Goal: Navigation & Orientation: Find specific page/section

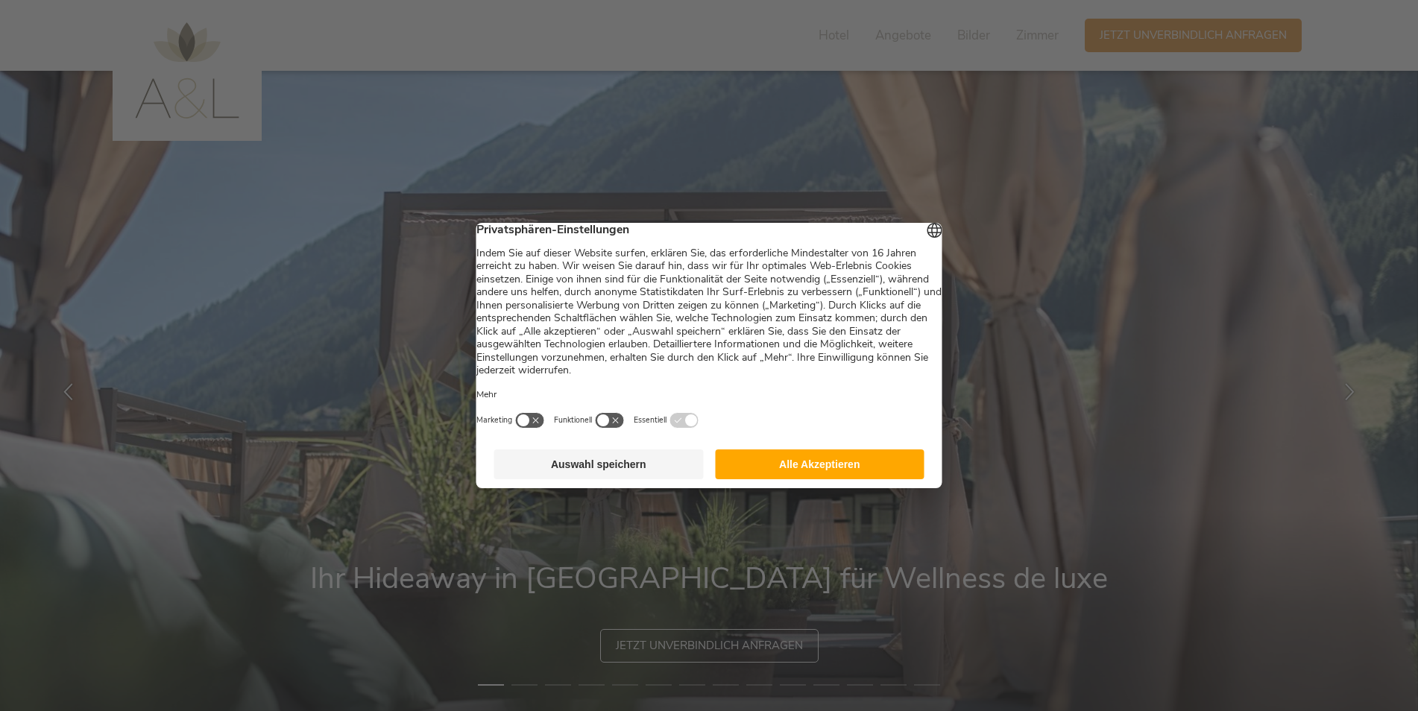
click at [790, 467] on button "Alle Akzeptieren" at bounding box center [820, 465] width 210 height 30
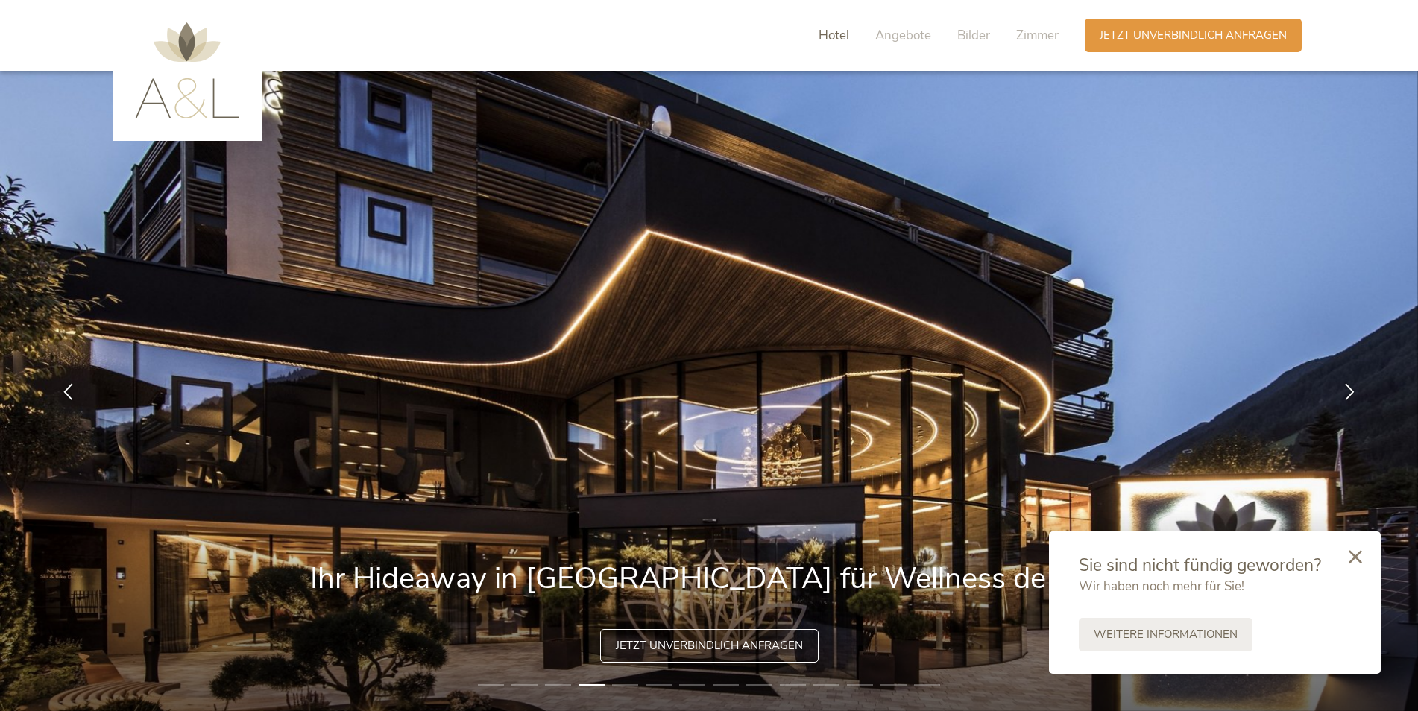
click at [833, 28] on span "Hotel" at bounding box center [834, 35] width 31 height 17
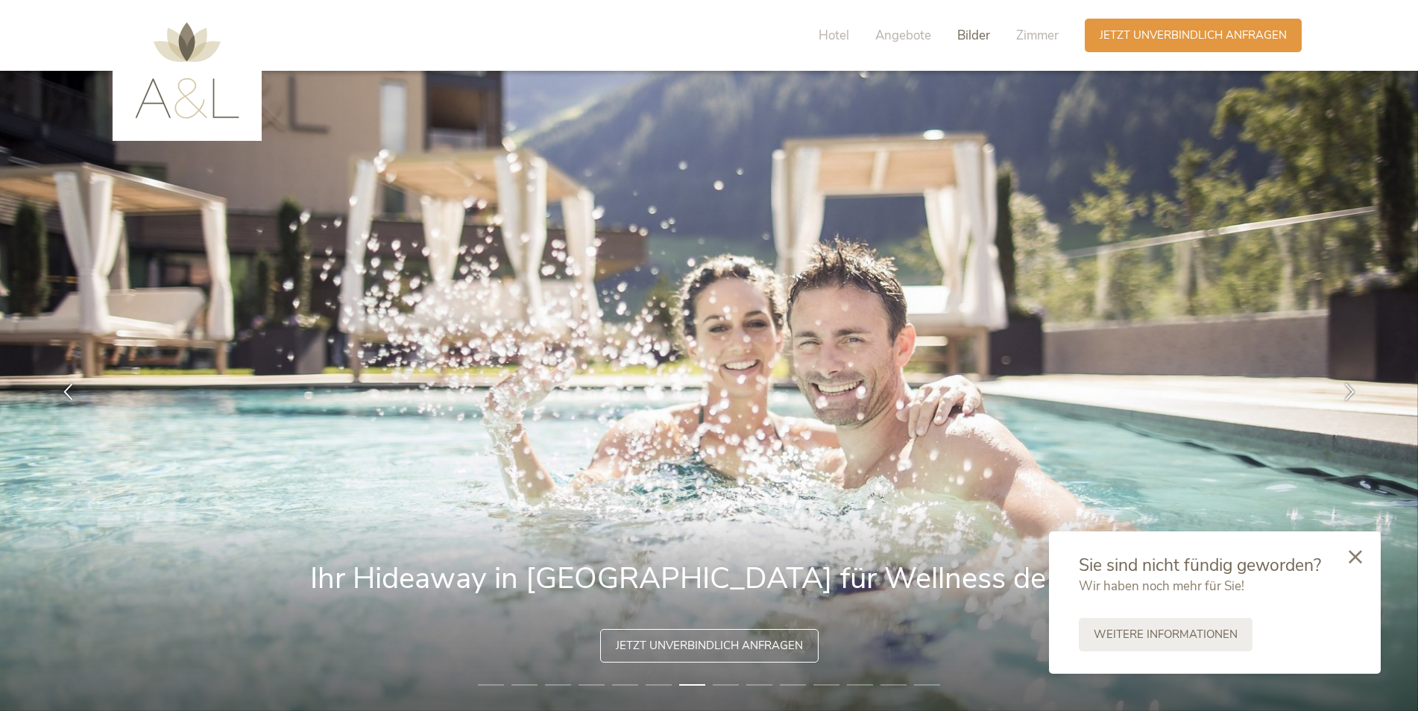
click at [963, 31] on span "Bilder" at bounding box center [973, 35] width 33 height 17
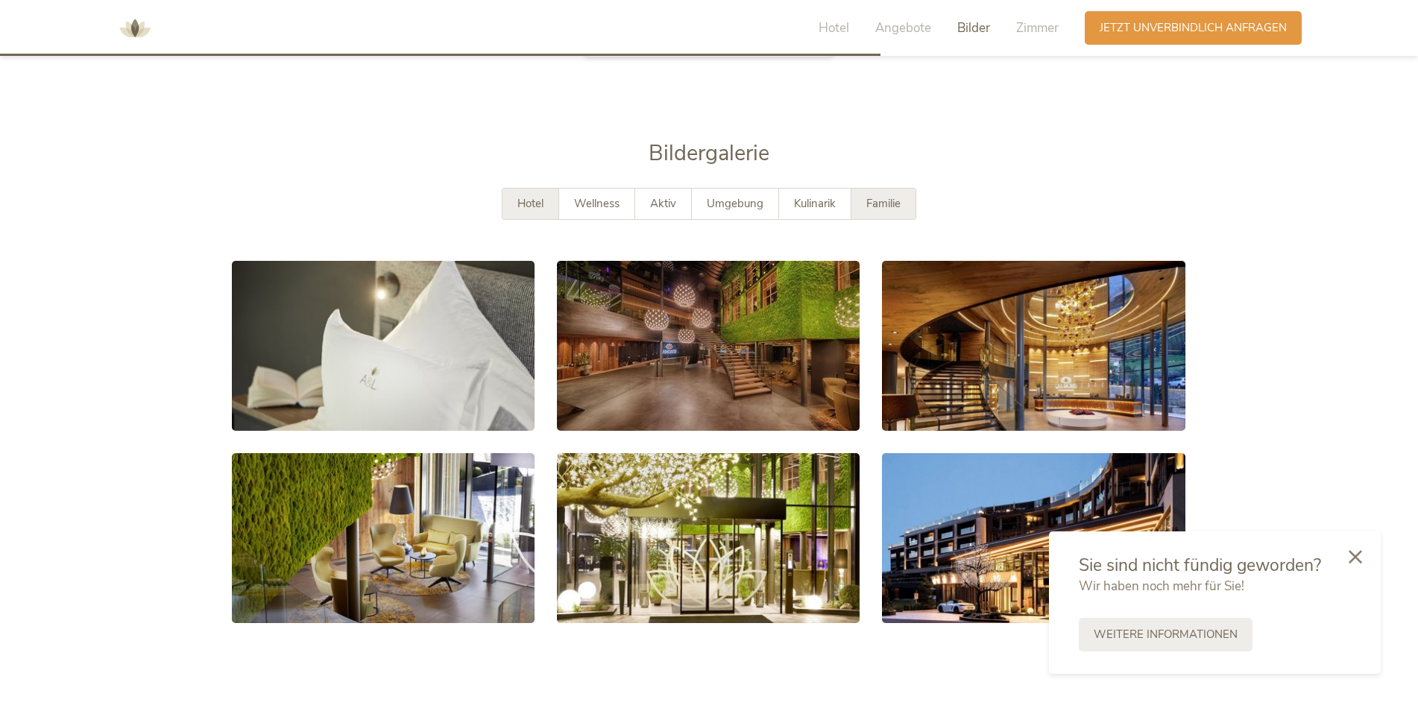
scroll to position [2841, 0]
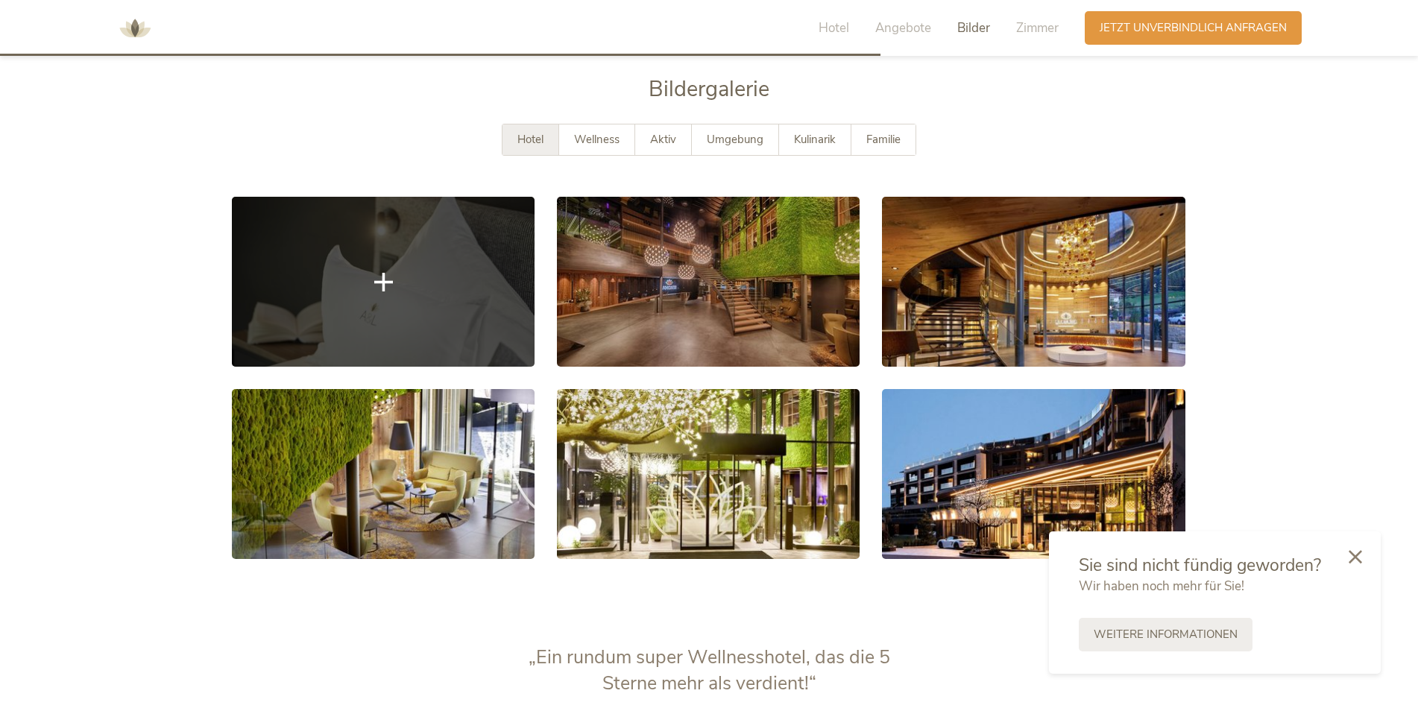
click at [379, 326] on link at bounding box center [383, 282] width 303 height 170
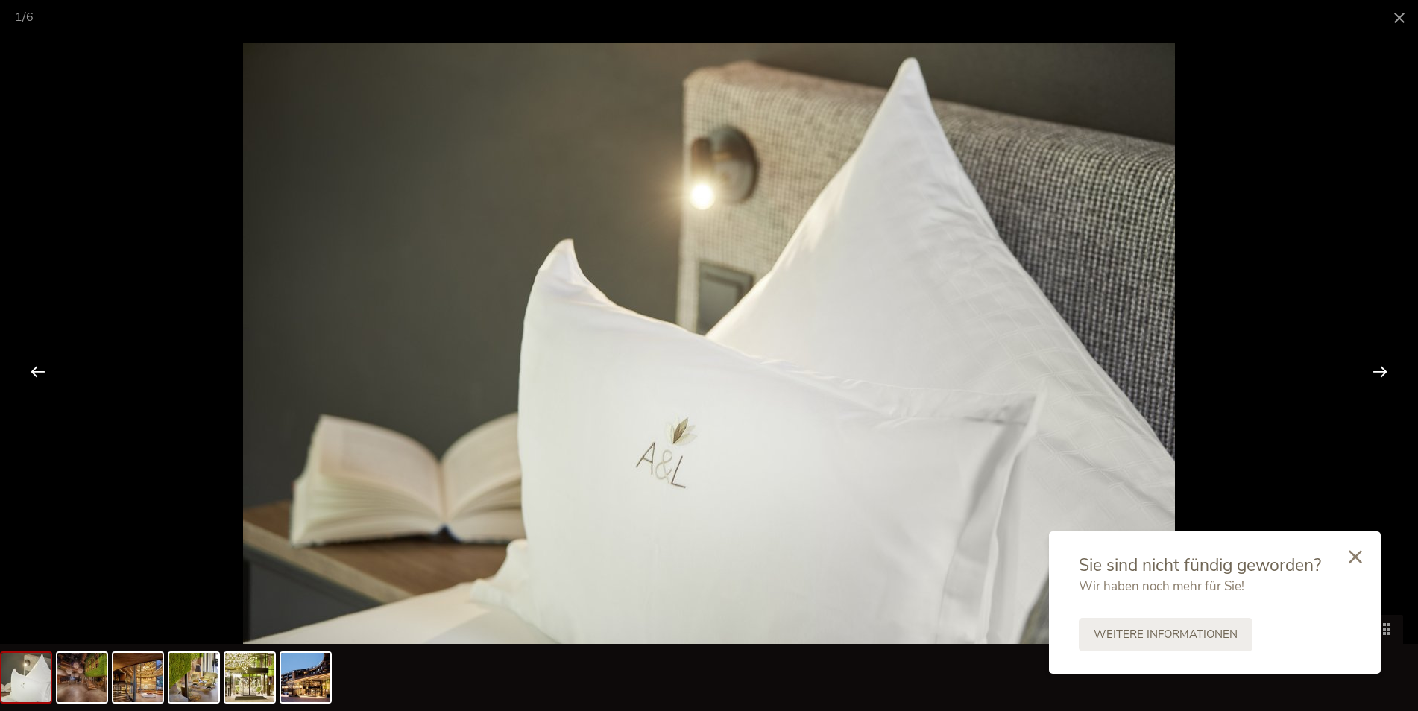
click at [1379, 367] on div at bounding box center [1380, 371] width 46 height 46
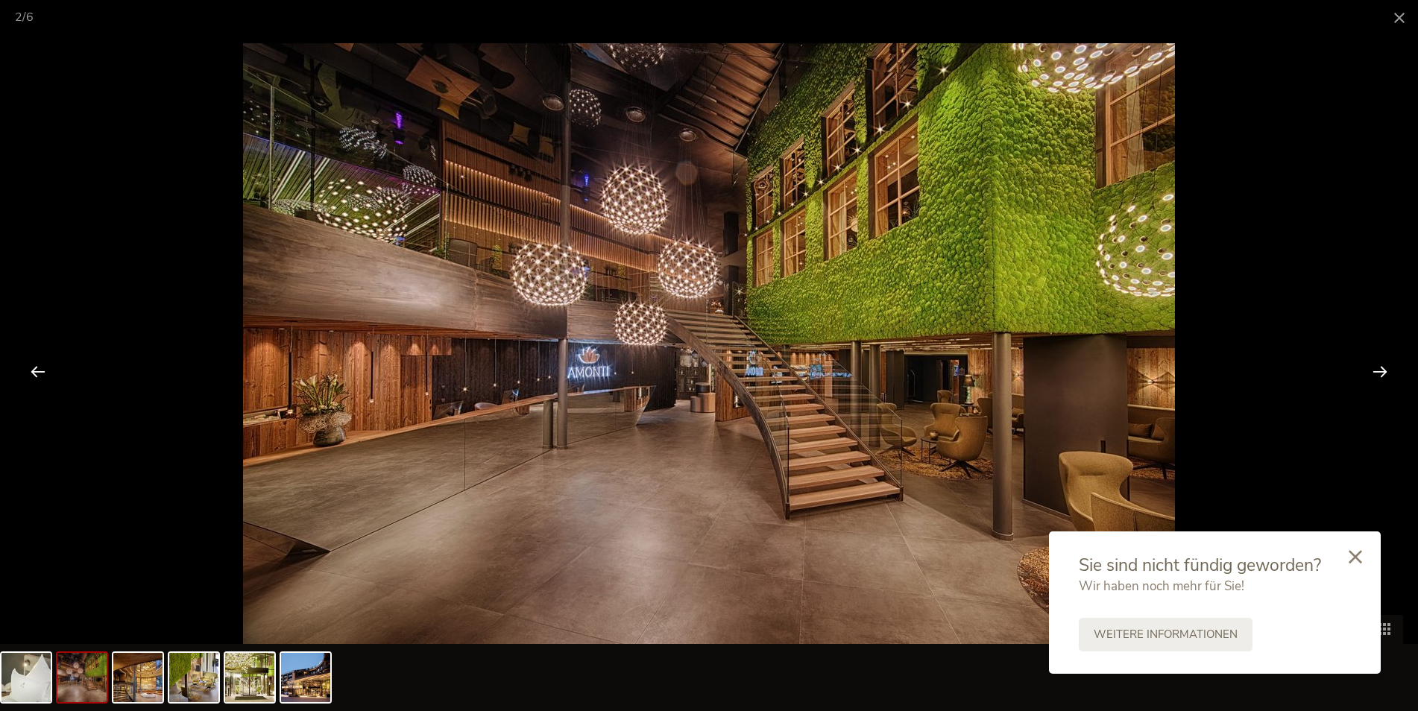
click at [1379, 367] on div at bounding box center [1380, 371] width 46 height 46
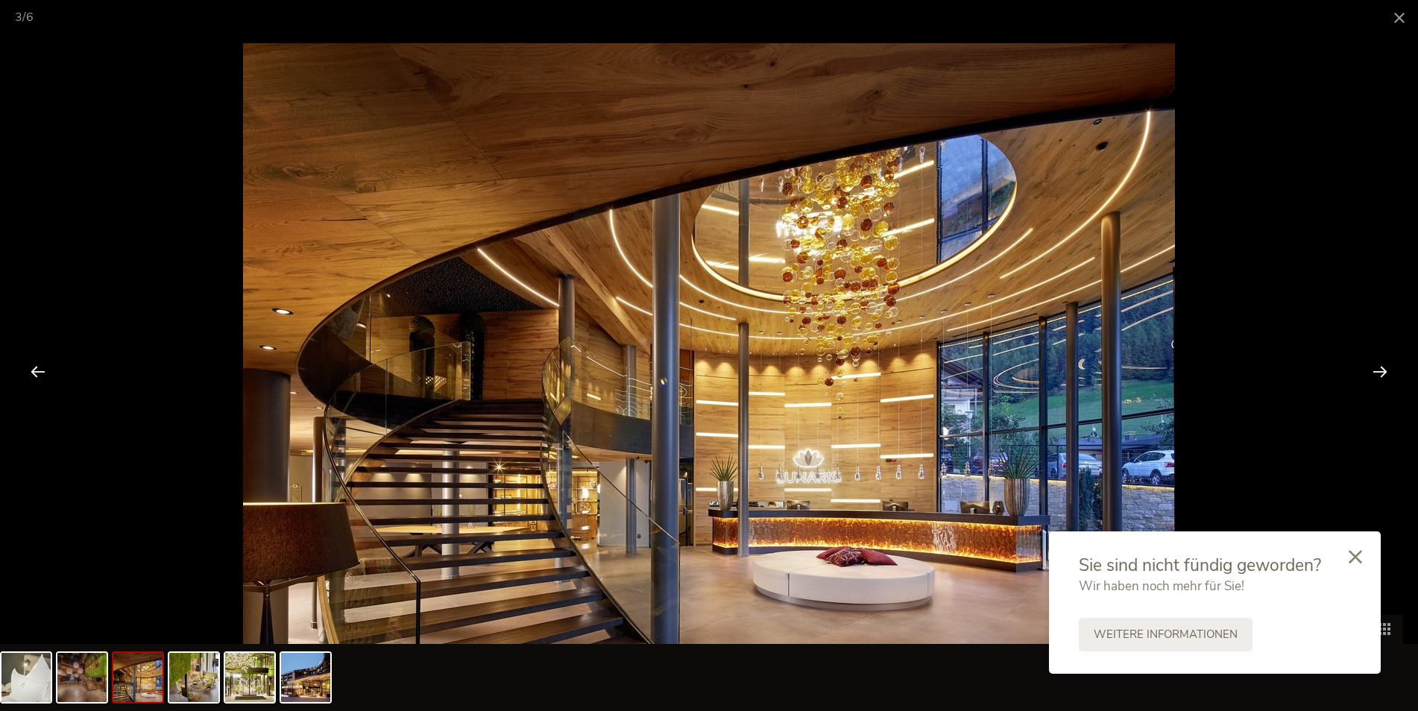
click at [1379, 367] on div at bounding box center [1380, 371] width 46 height 46
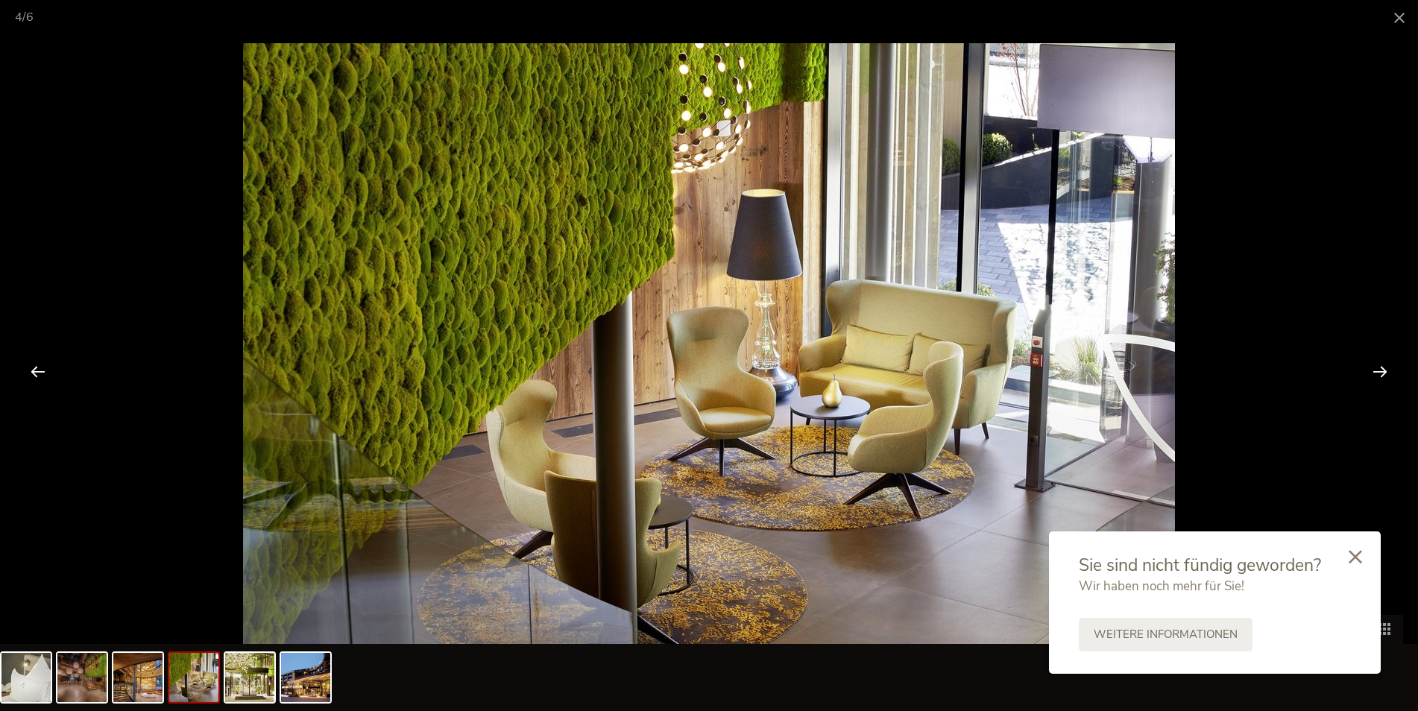
click at [1379, 367] on div at bounding box center [1380, 371] width 46 height 46
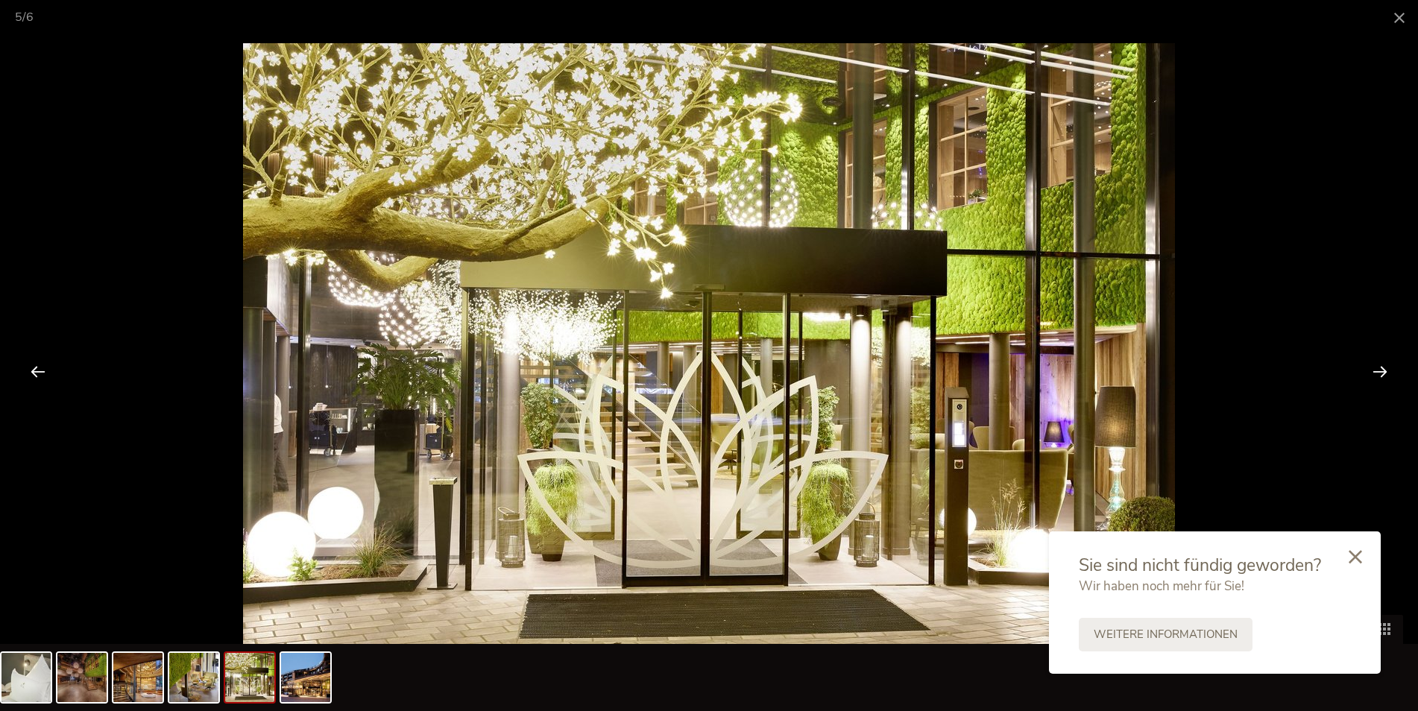
click at [1379, 367] on div at bounding box center [1380, 371] width 46 height 46
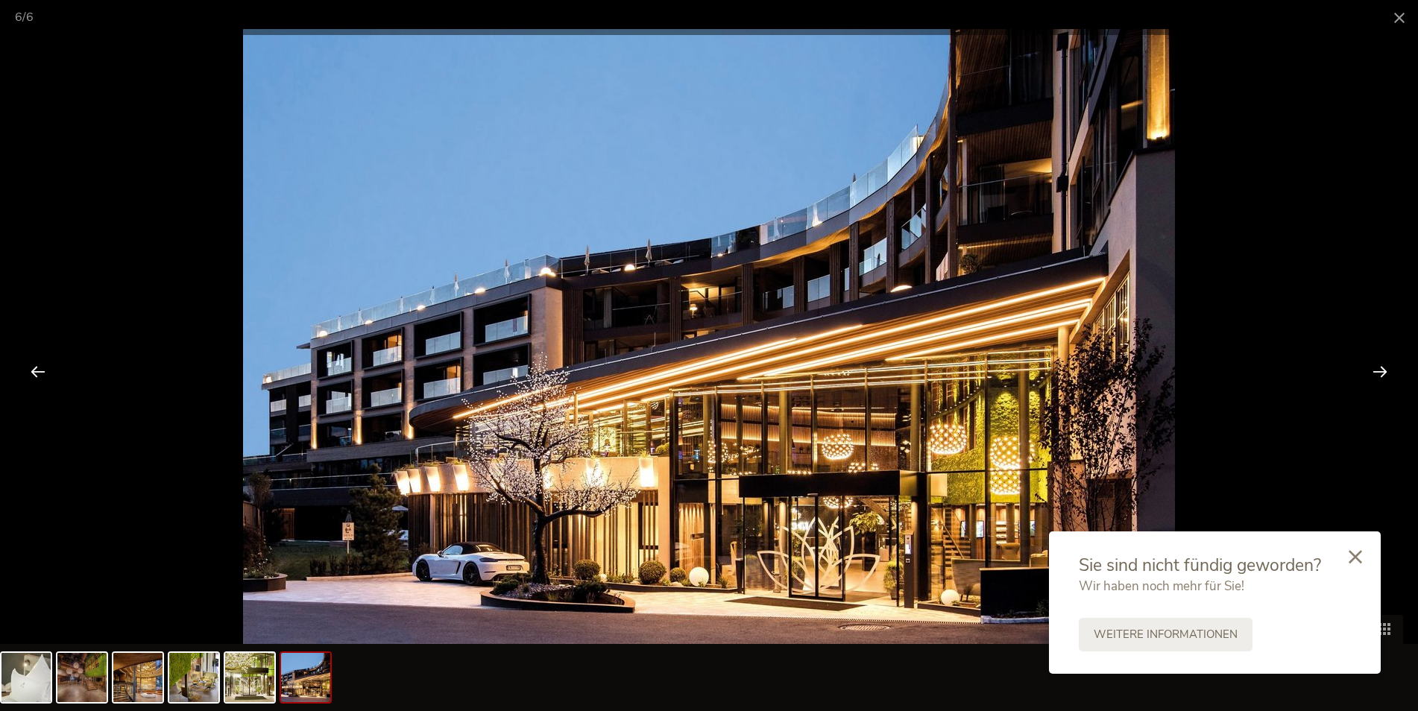
click at [1379, 367] on div at bounding box center [1380, 371] width 46 height 46
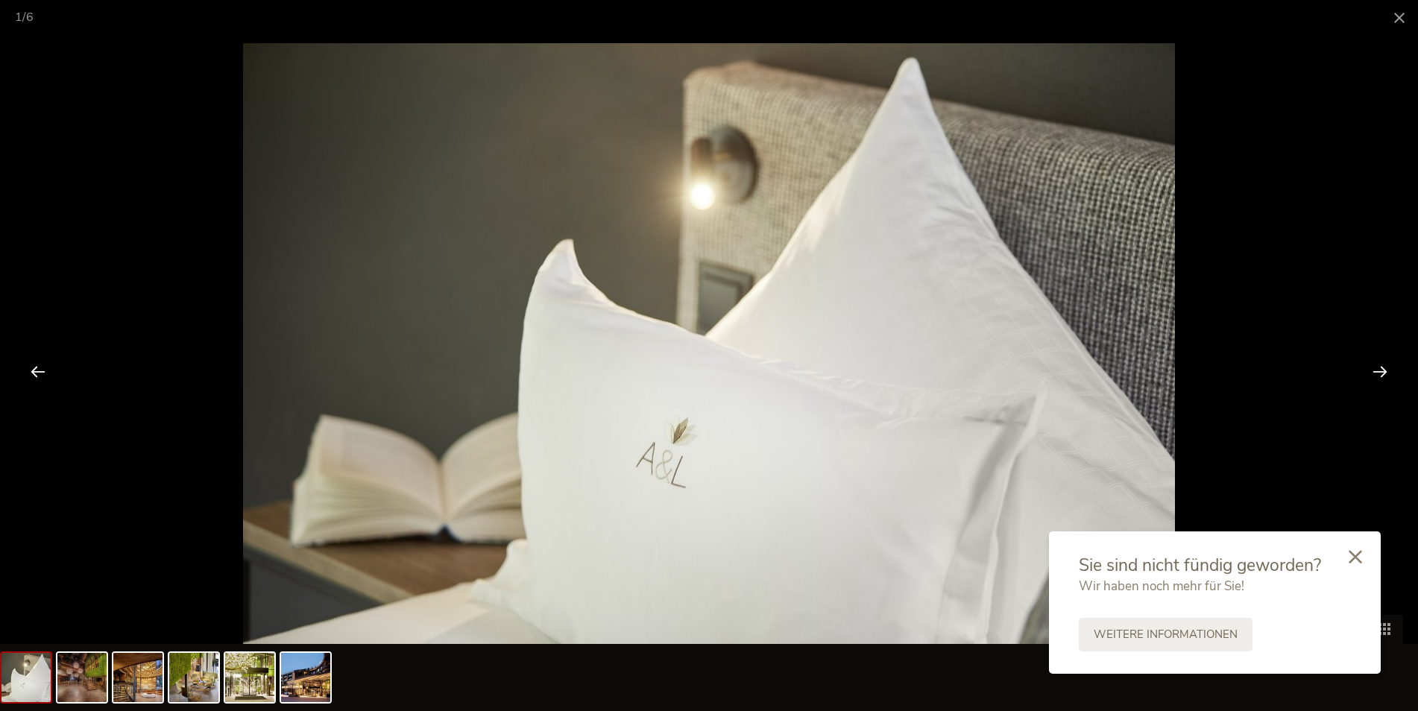
click at [1379, 367] on div at bounding box center [1380, 371] width 46 height 46
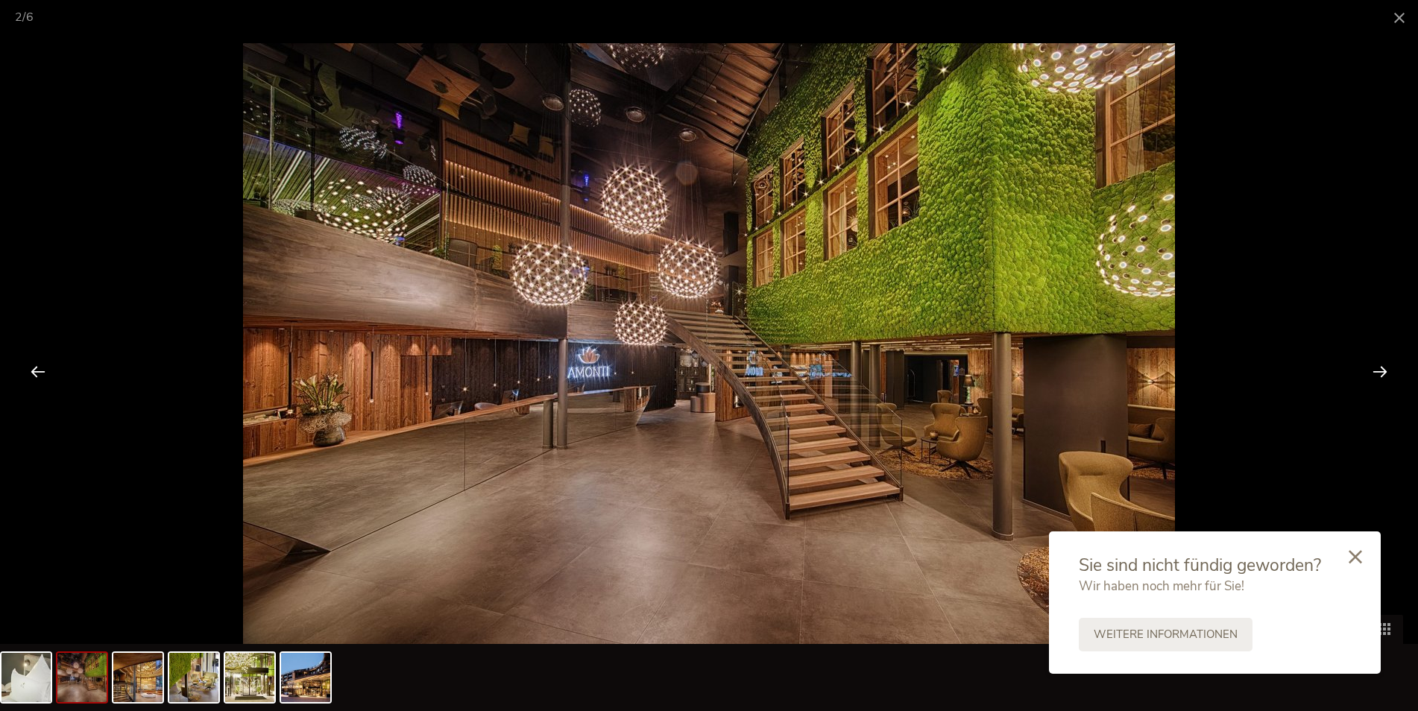
click at [1379, 367] on div at bounding box center [1380, 371] width 46 height 46
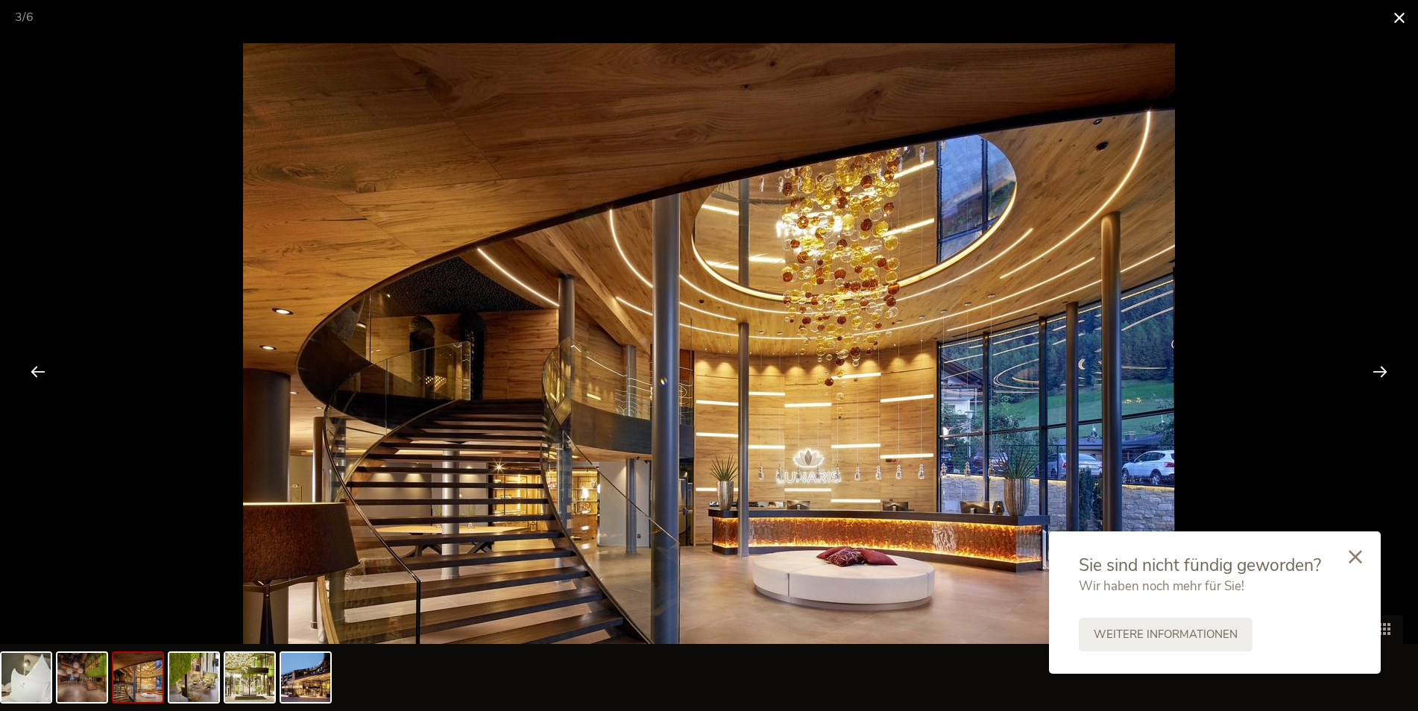
click at [1396, 10] on span at bounding box center [1399, 17] width 37 height 35
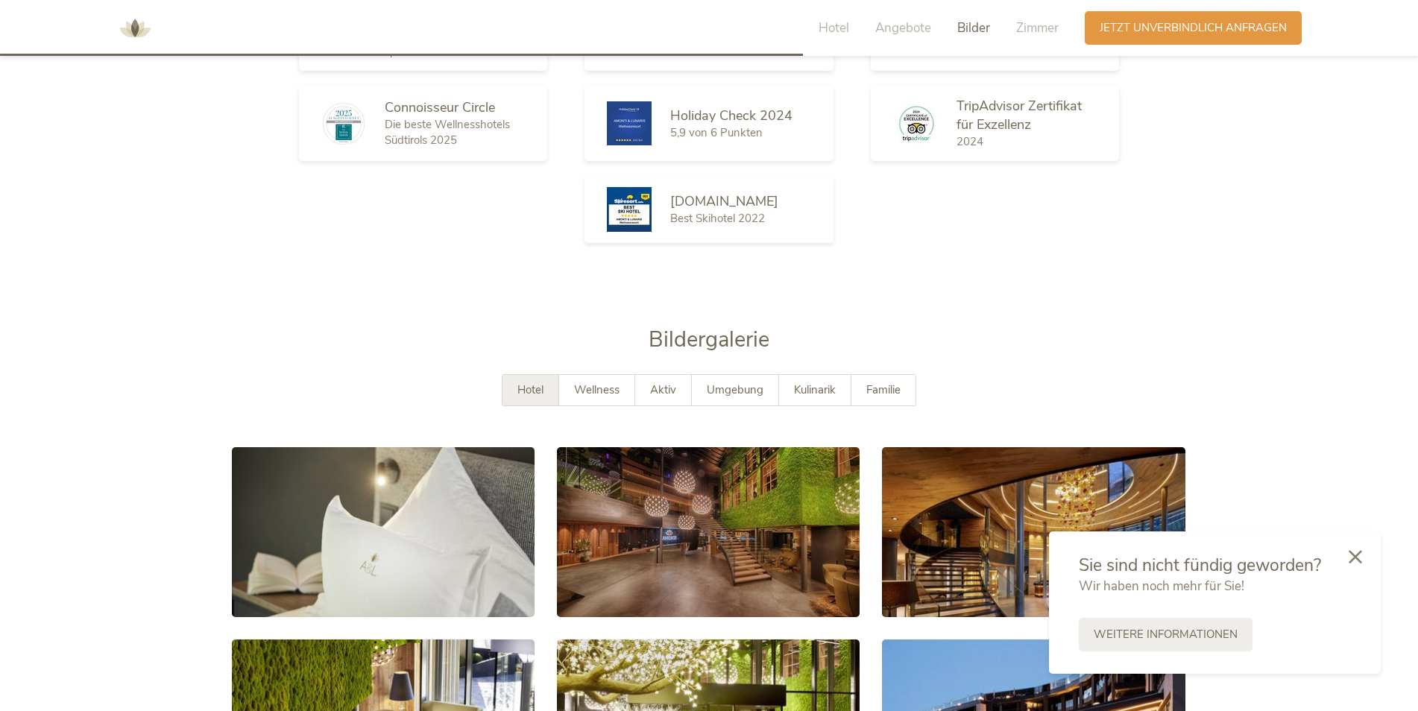
scroll to position [2563, 0]
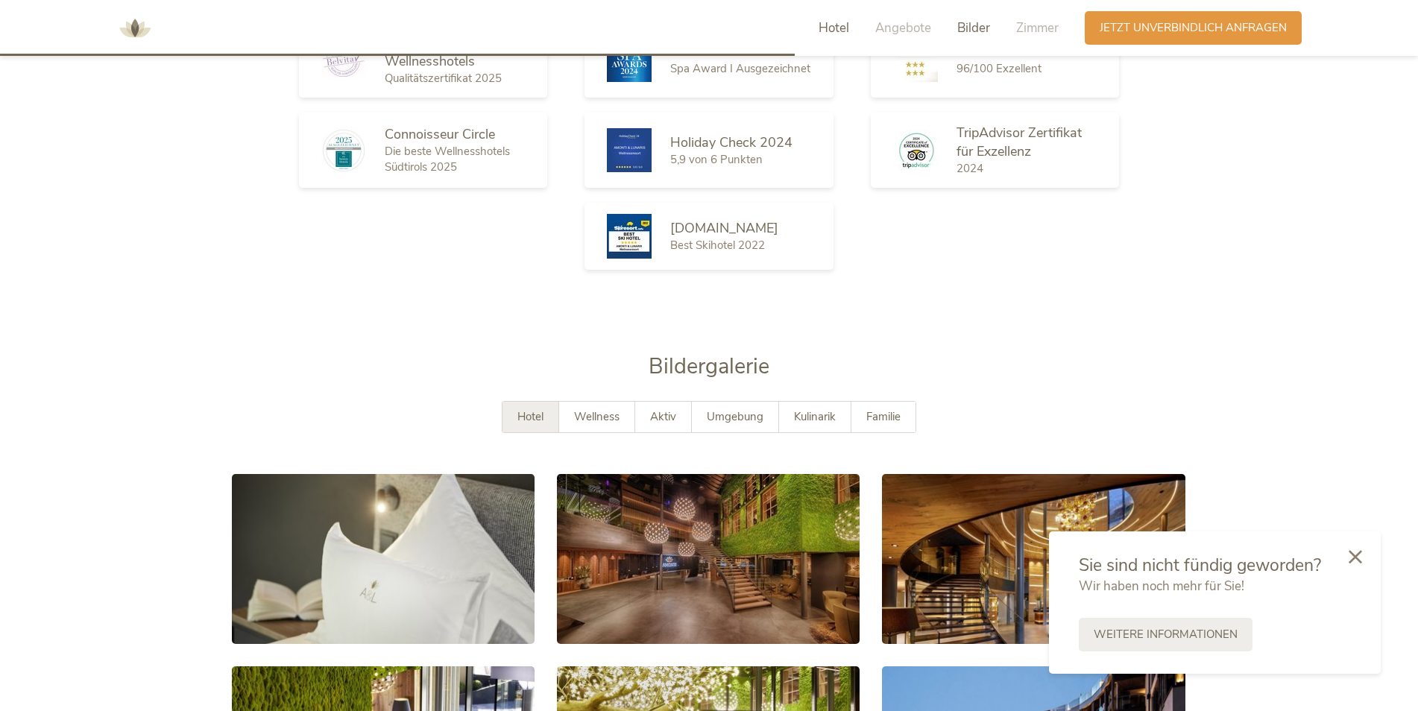
click at [834, 25] on span "Hotel" at bounding box center [834, 27] width 31 height 17
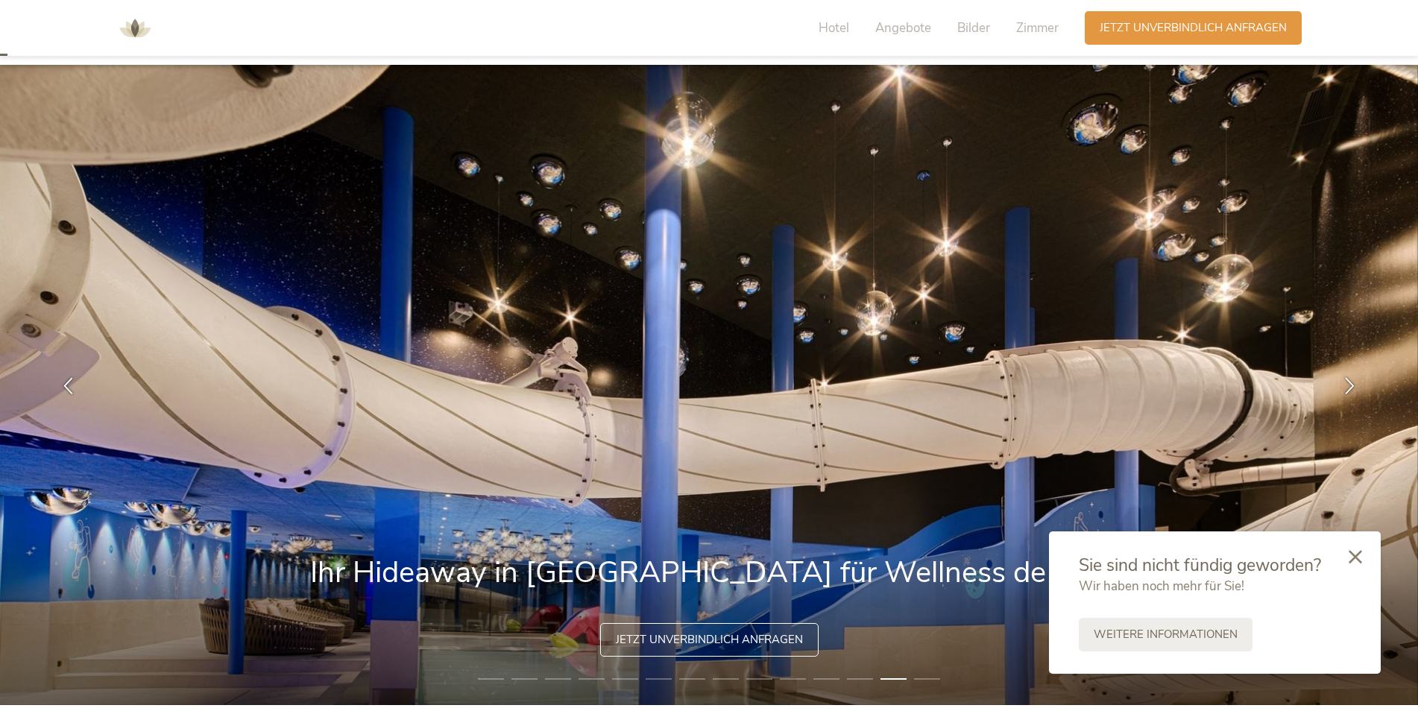
scroll to position [0, 0]
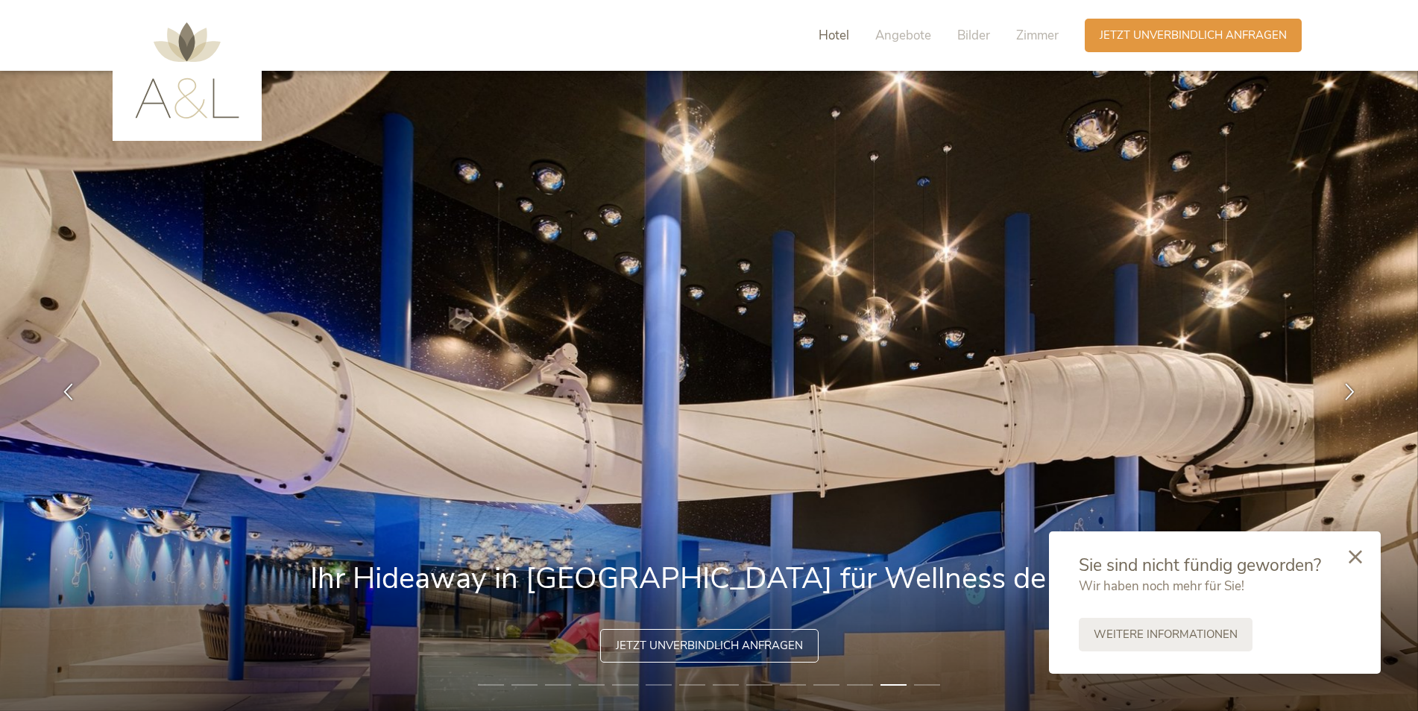
click at [837, 31] on span "Hotel" at bounding box center [834, 35] width 31 height 17
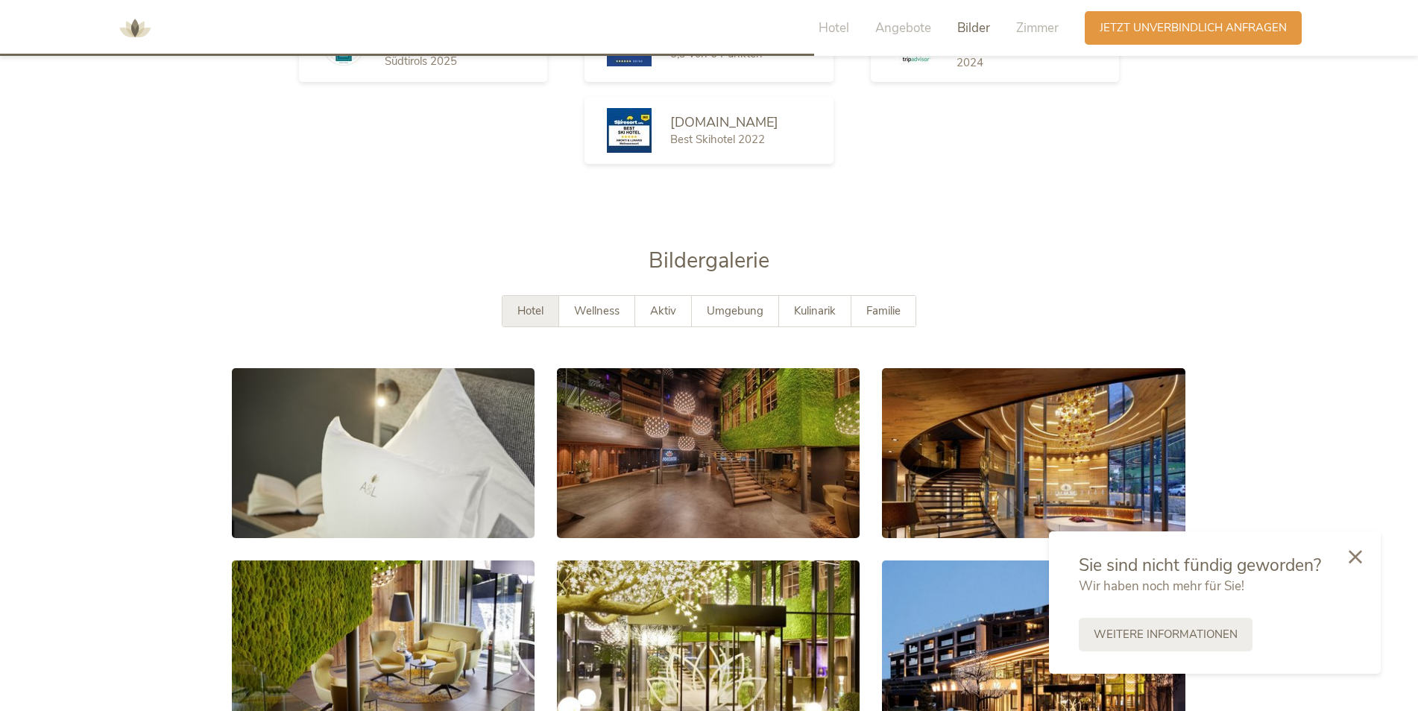
scroll to position [2673, 0]
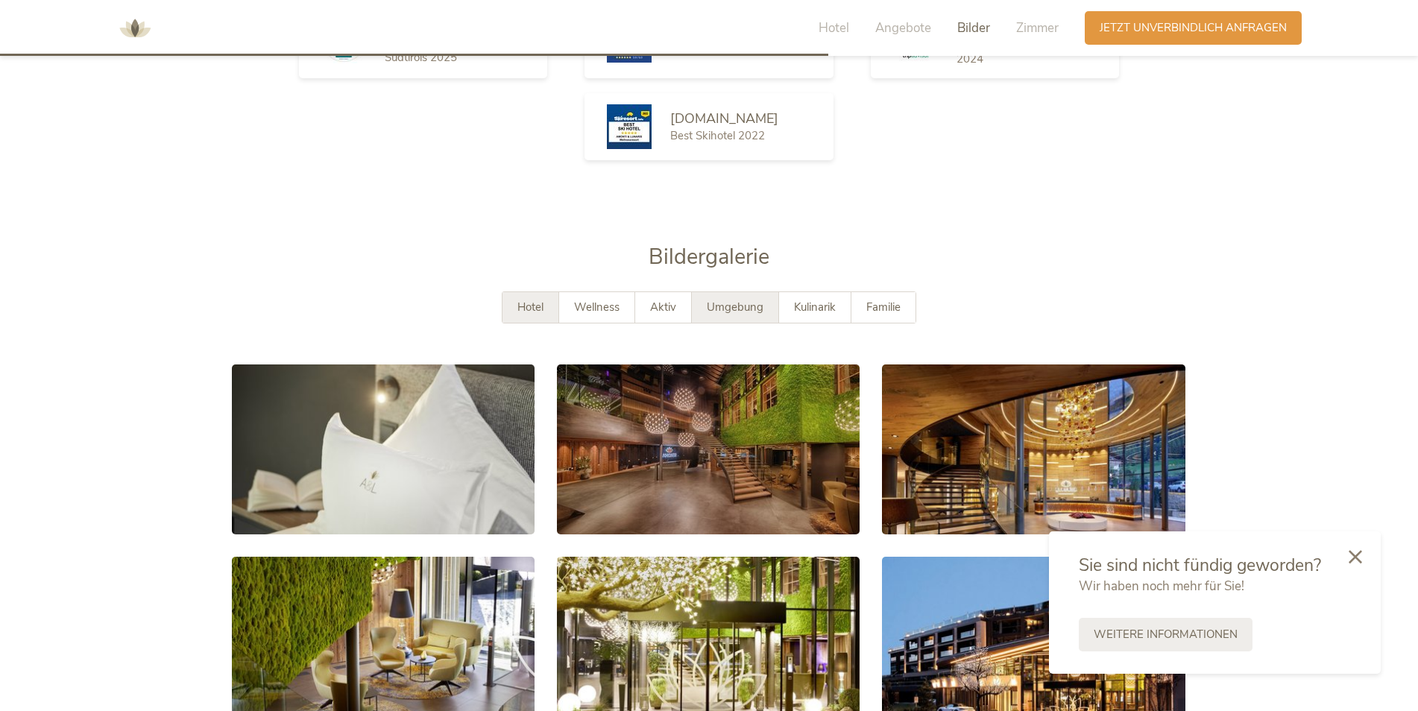
click at [732, 305] on span "Umgebung" at bounding box center [735, 307] width 57 height 15
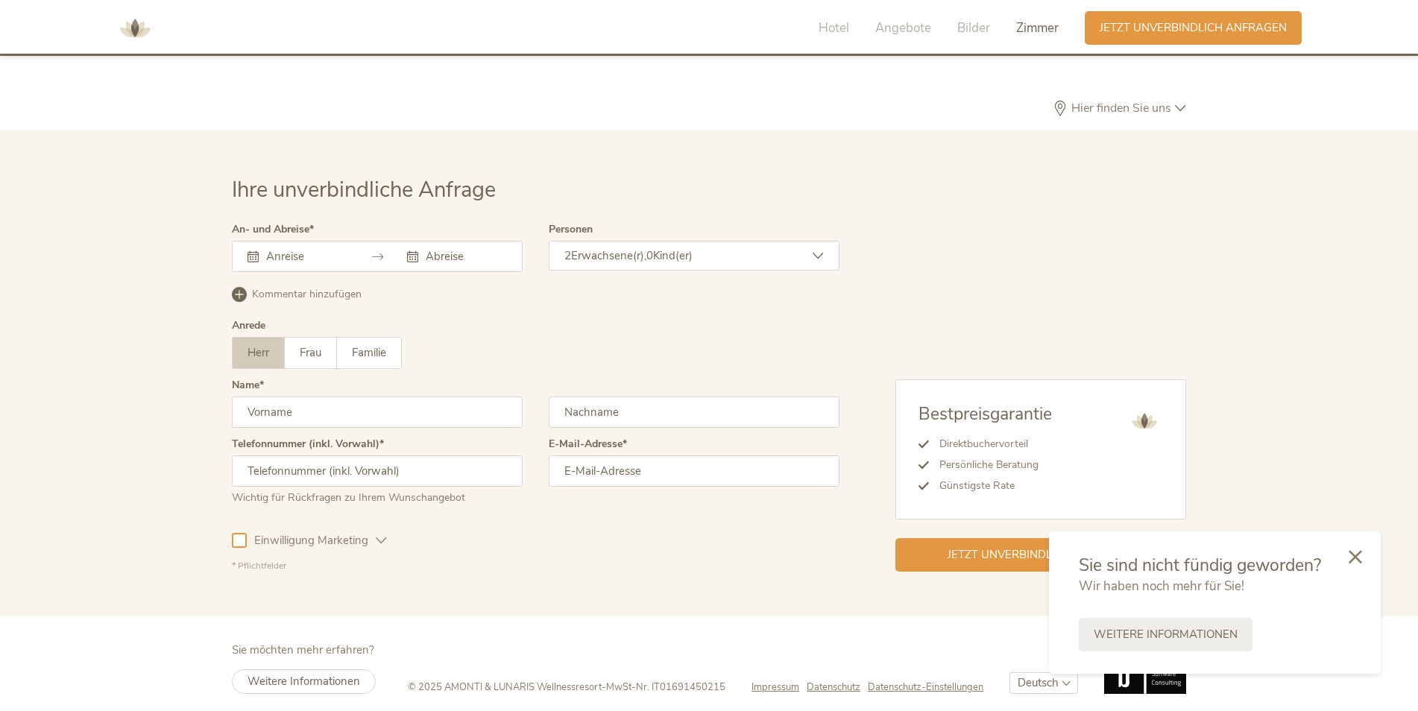
scroll to position [4623, 0]
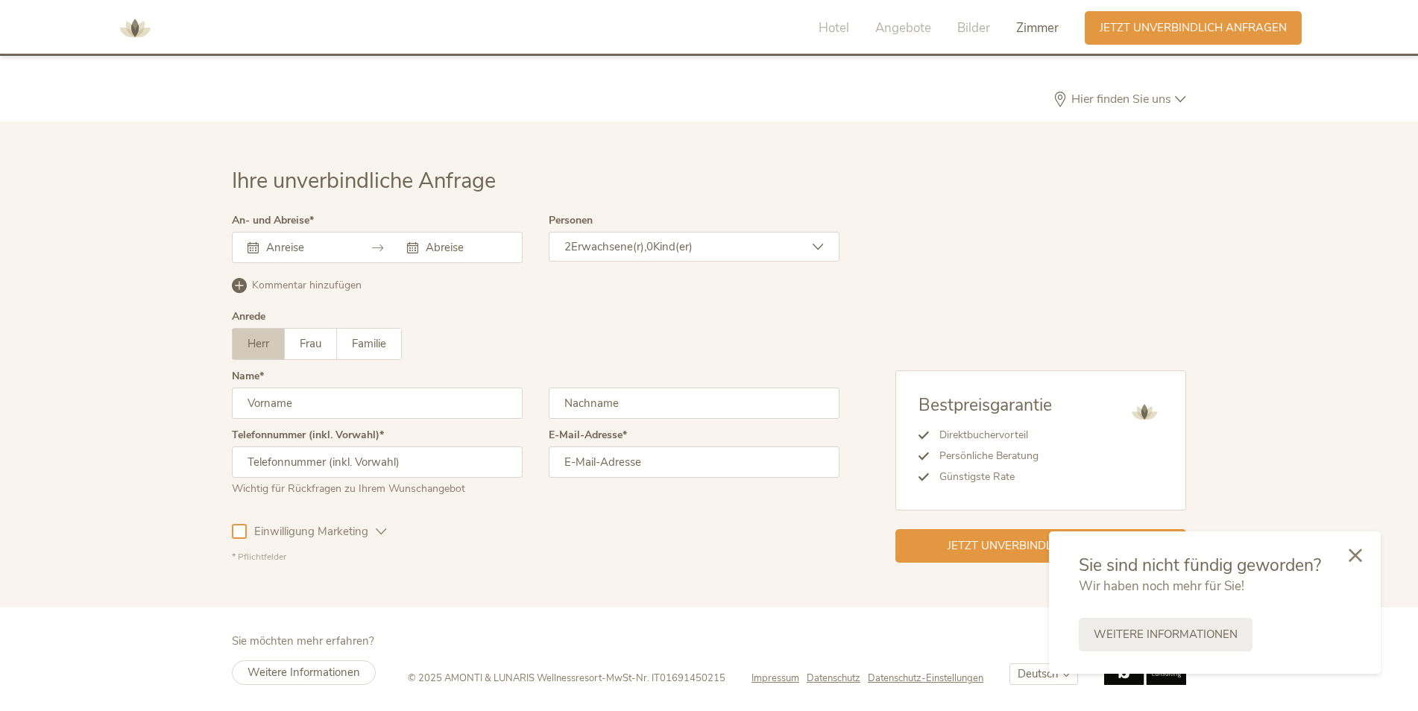
click at [1361, 556] on icon at bounding box center [1355, 555] width 13 height 13
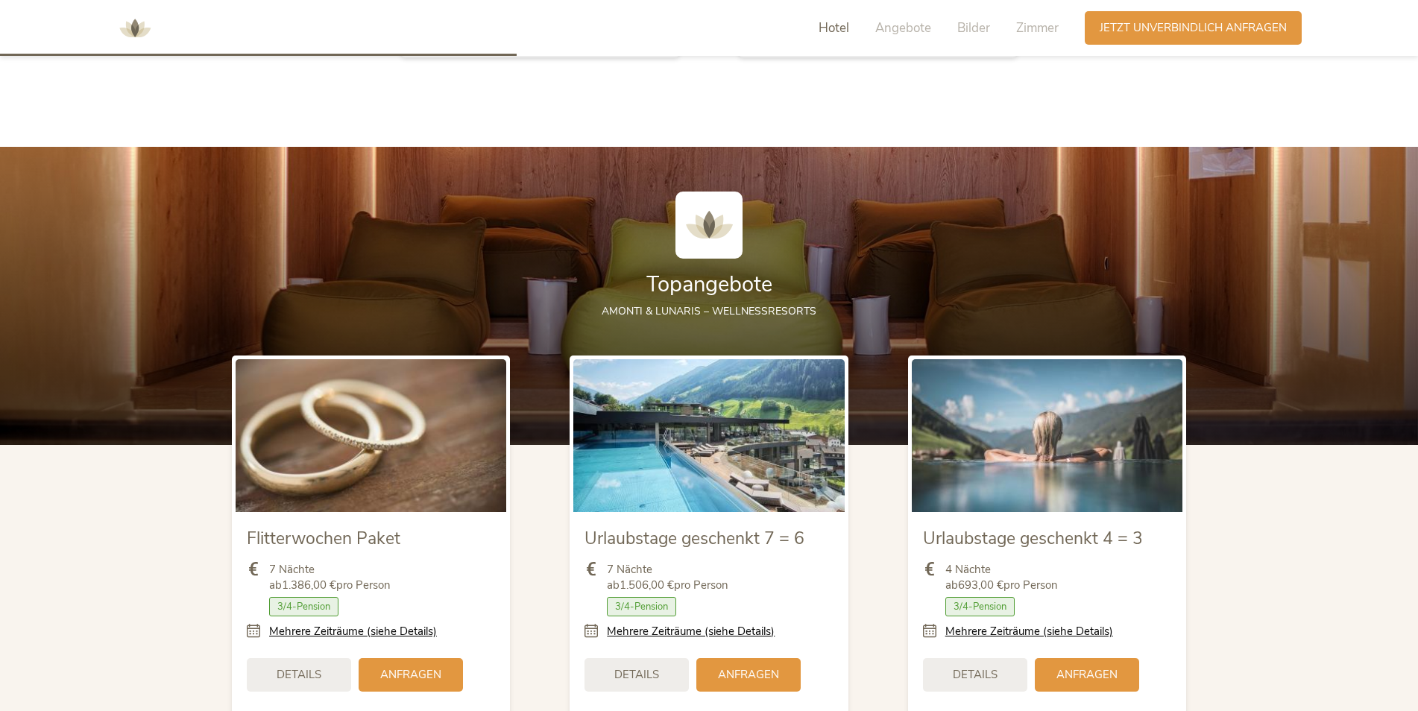
scroll to position [1675, 0]
